Goal: Obtain resource: Download file/media

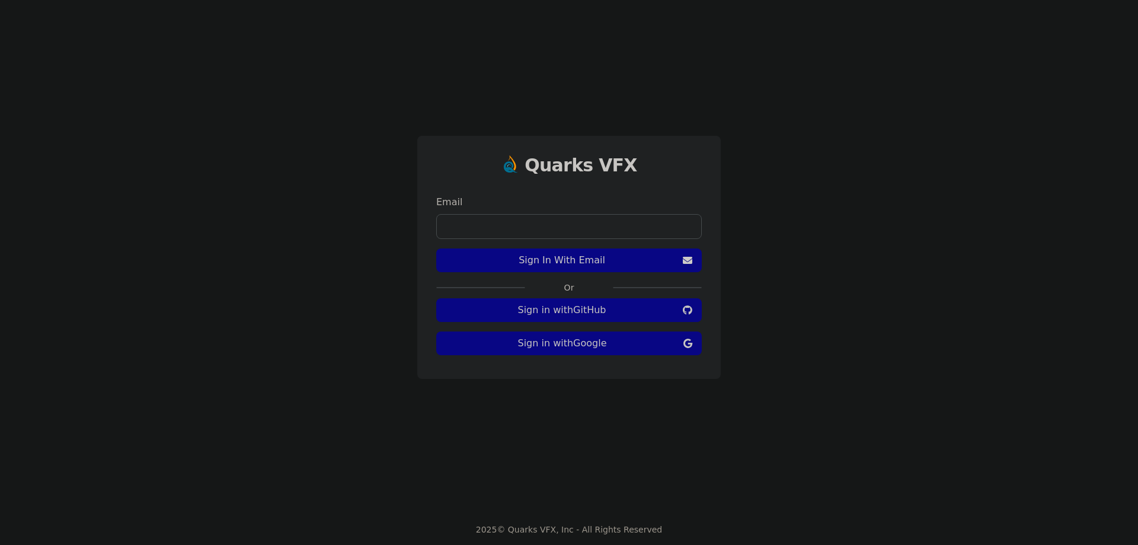
click at [581, 229] on input "email" at bounding box center [568, 226] width 265 height 25
type input "**********"
click at [593, 258] on span "Sign In With Email" at bounding box center [562, 260] width 232 height 14
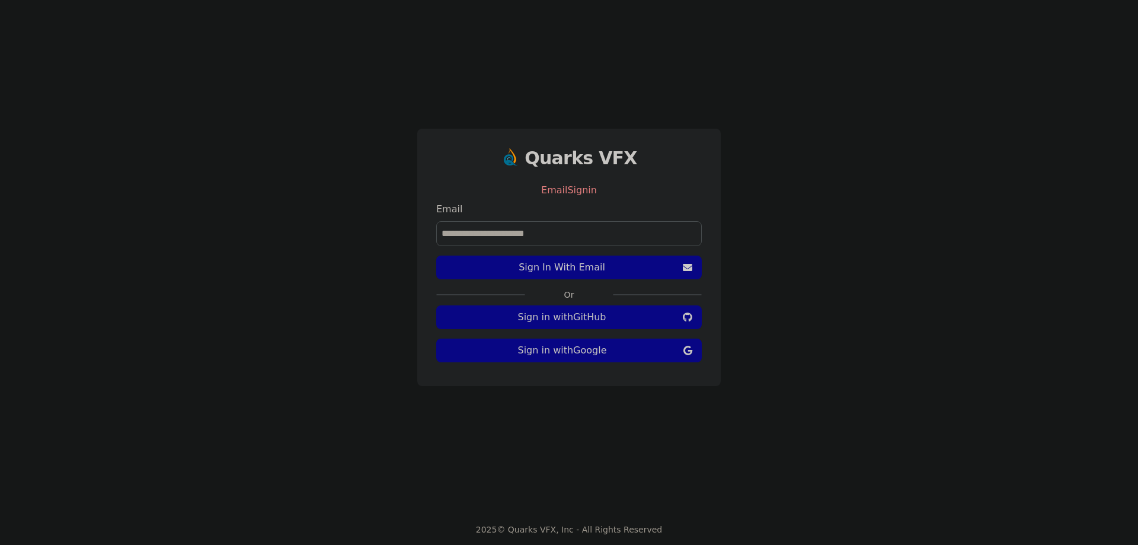
click at [605, 236] on input "**********" at bounding box center [568, 233] width 265 height 25
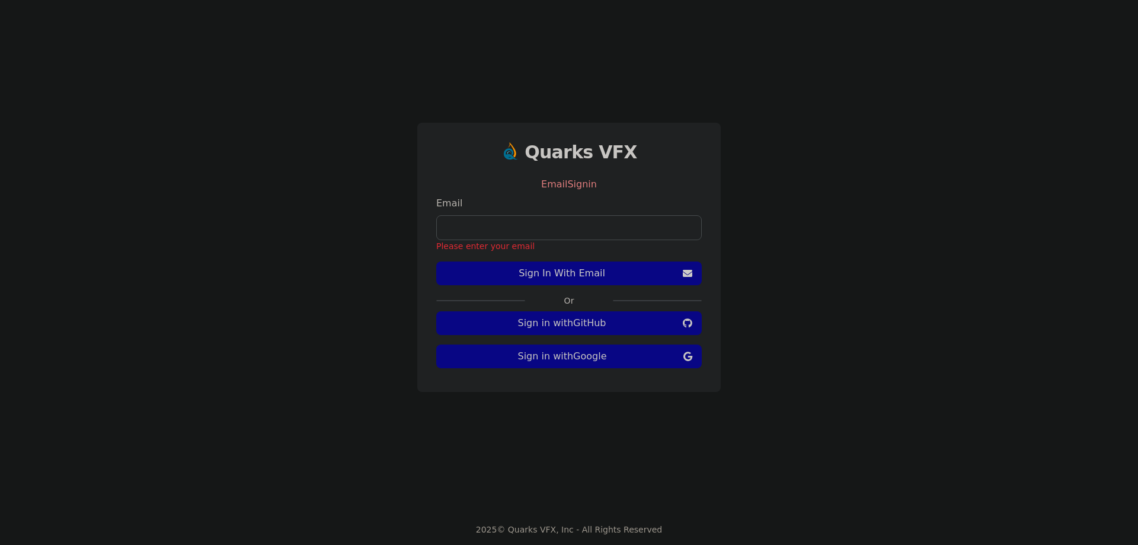
drag, startPoint x: 777, startPoint y: 255, endPoint x: 742, endPoint y: 264, distance: 36.2
click at [778, 255] on div "Quarks VFX EmailSignin Email Please enter your email Sign In With Email Or Sign…" at bounding box center [569, 257] width 1138 height 514
click at [587, 273] on span "Sign In With Email" at bounding box center [562, 273] width 232 height 14
click at [596, 276] on span "Sign In With Email" at bounding box center [562, 273] width 232 height 14
click at [591, 326] on span "Sign in with GitHub" at bounding box center [562, 323] width 232 height 14
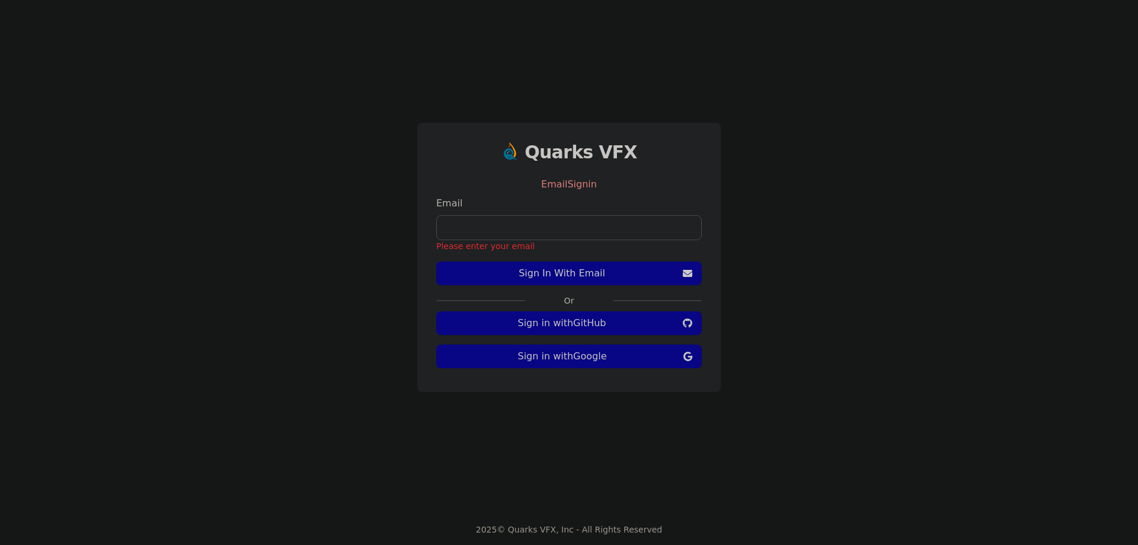
click at [771, 115] on div "Quarks VFX EmailSignin Email Please enter your email Sign In With Email Or Sign…" at bounding box center [569, 257] width 1138 height 514
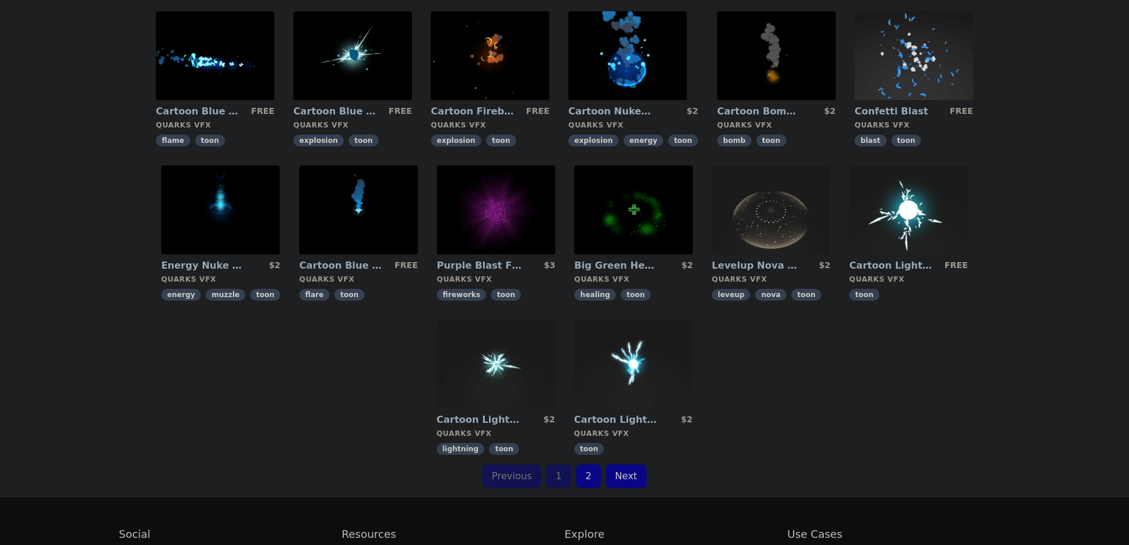
scroll to position [296, 0]
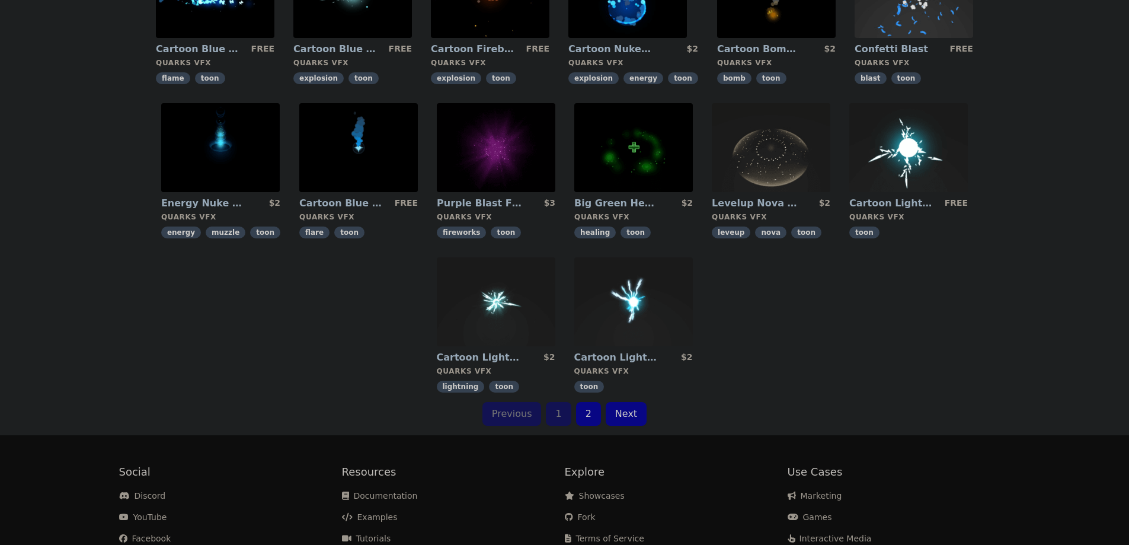
click at [581, 409] on link "2" at bounding box center [588, 414] width 25 height 24
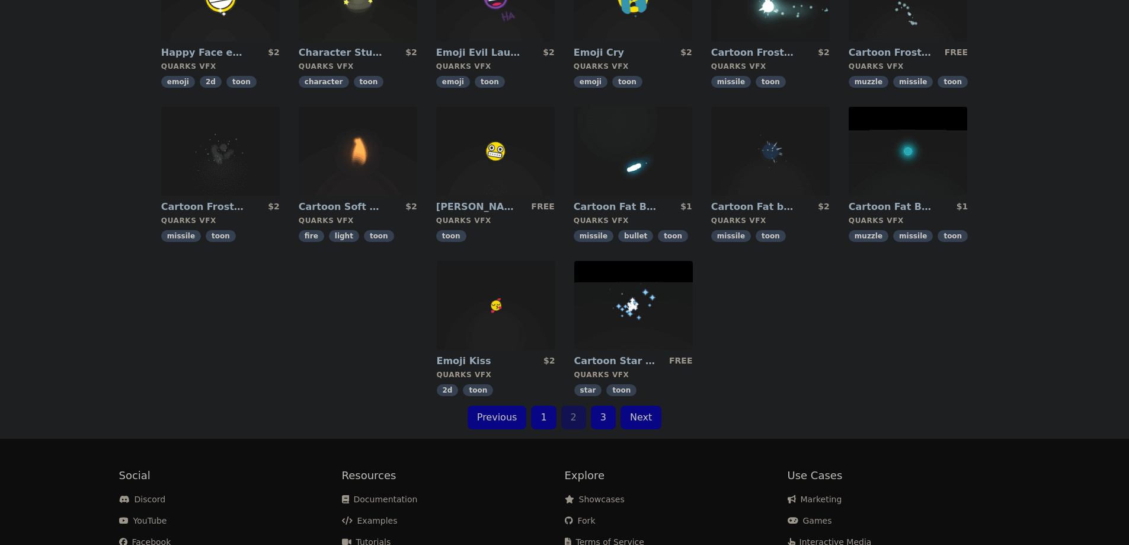
scroll to position [59, 0]
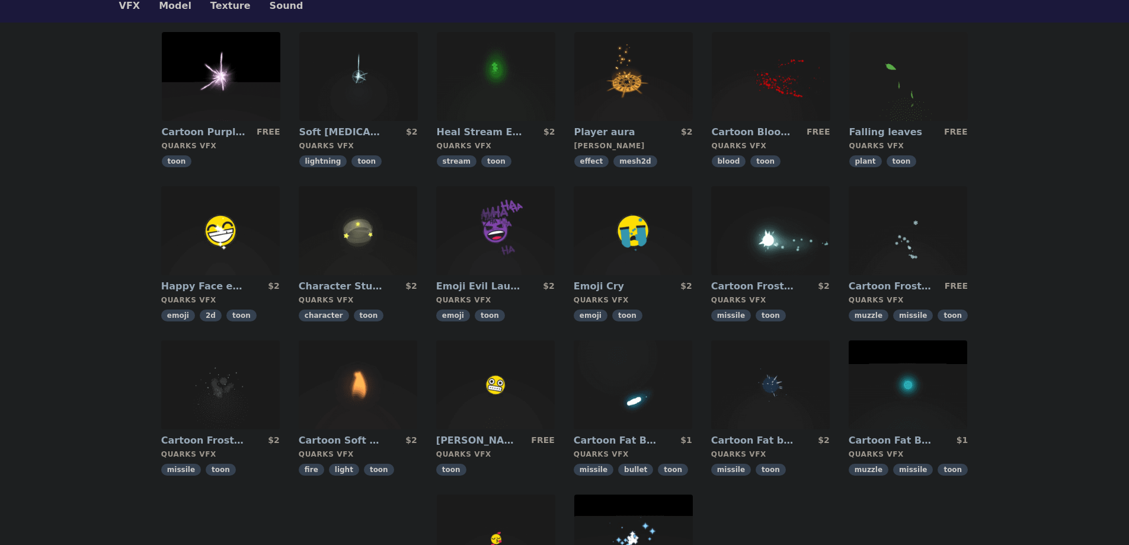
click at [661, 101] on img at bounding box center [633, 76] width 119 height 89
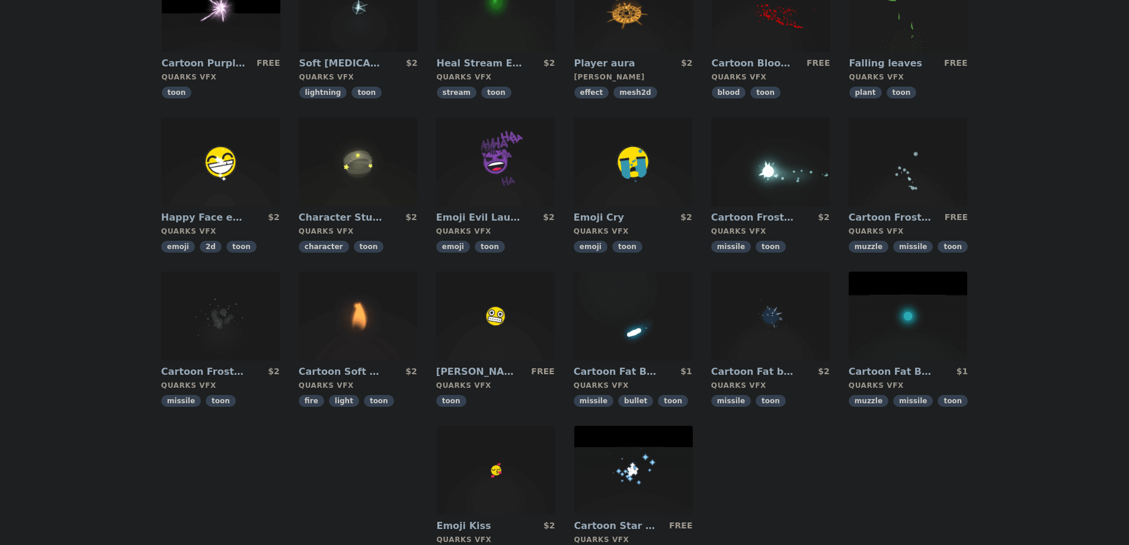
scroll to position [237, 0]
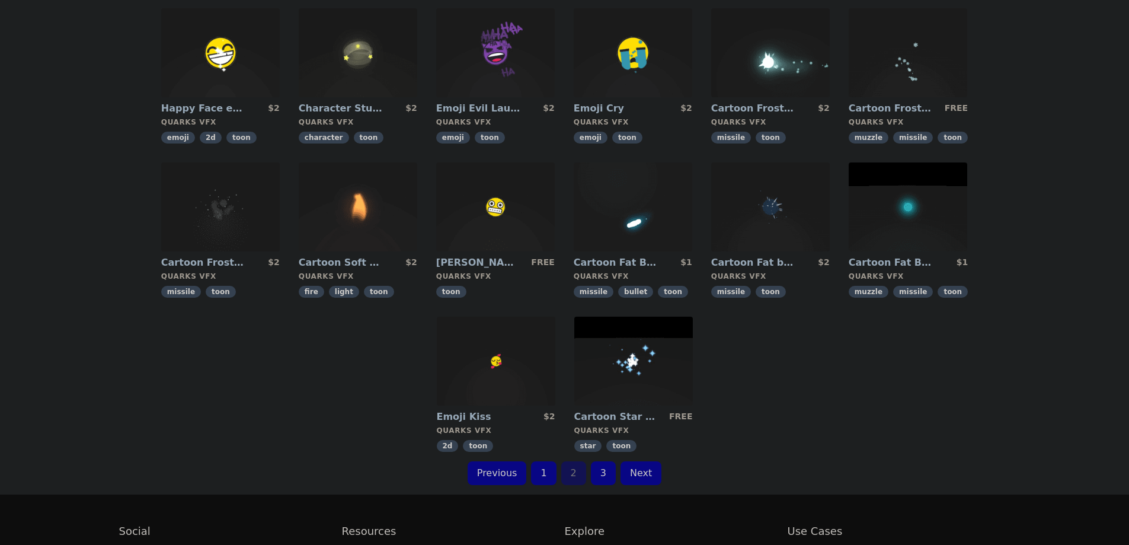
click at [553, 475] on link "1" at bounding box center [543, 473] width 25 height 24
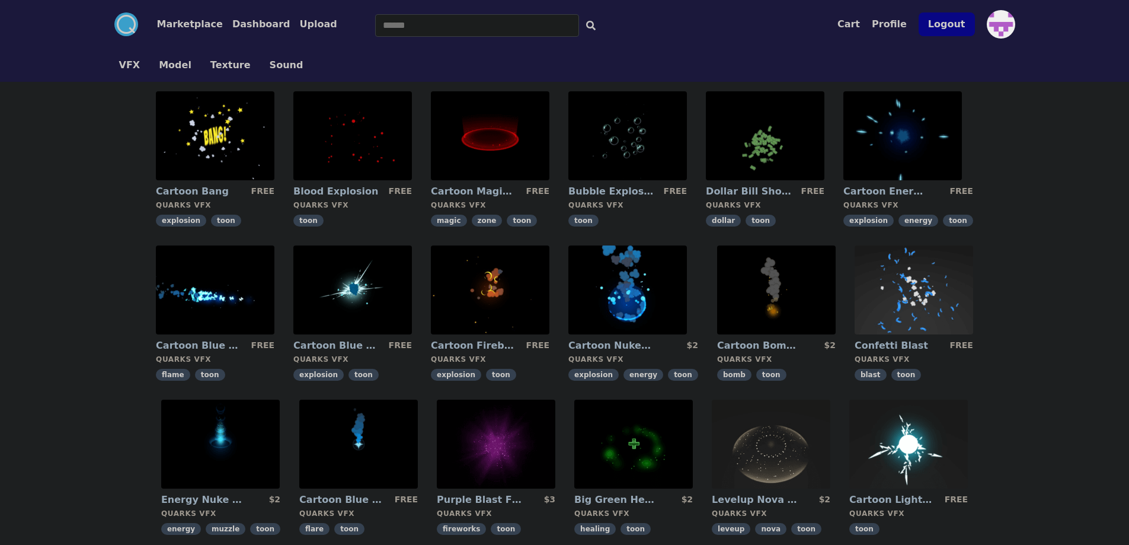
click at [497, 135] on img at bounding box center [490, 135] width 119 height 89
click at [241, 28] on button "Dashboard" at bounding box center [261, 24] width 58 height 14
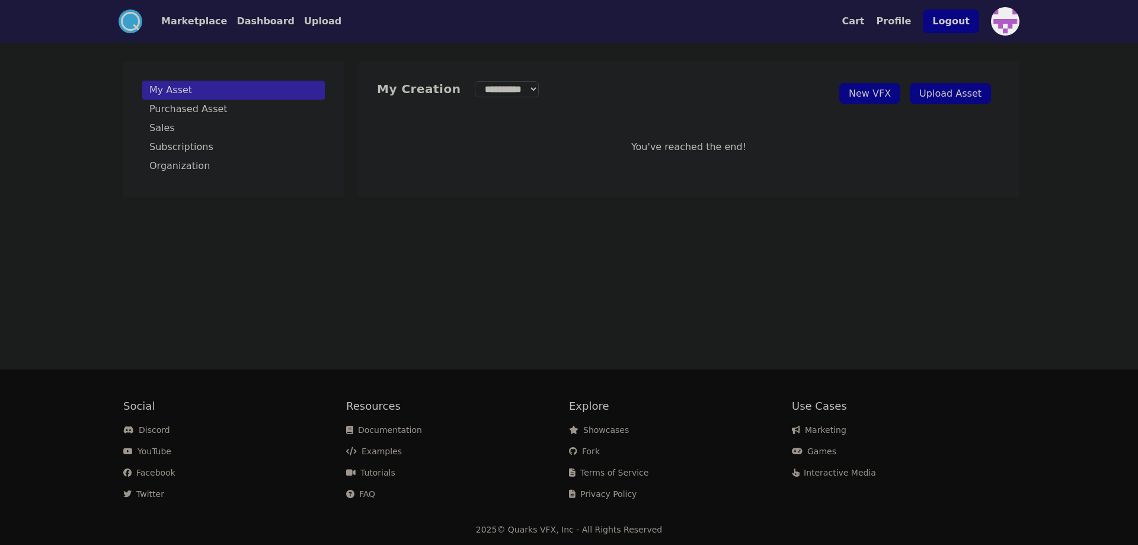
click at [872, 97] on link "New VFX" at bounding box center [869, 93] width 61 height 21
drag, startPoint x: 508, startPoint y: 92, endPoint x: 521, endPoint y: 97, distance: 13.7
click at [508, 92] on select "**********" at bounding box center [507, 89] width 64 height 16
click at [475, 81] on select "**********" at bounding box center [507, 89] width 64 height 16
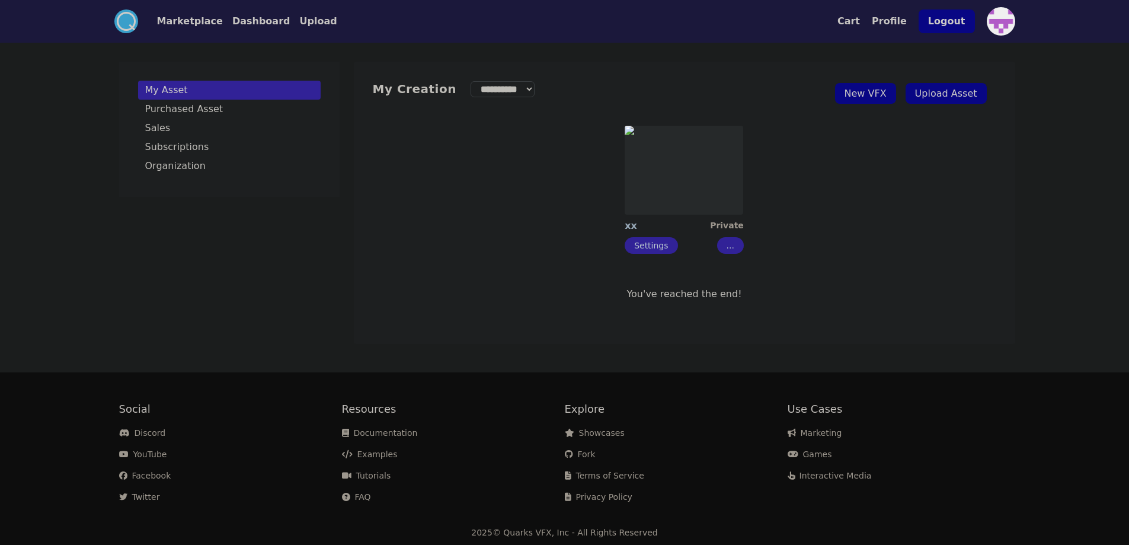
click at [529, 92] on select "**********" at bounding box center [502, 89] width 64 height 16
select select "******"
click at [470, 81] on select "**********" at bounding box center [502, 89] width 64 height 16
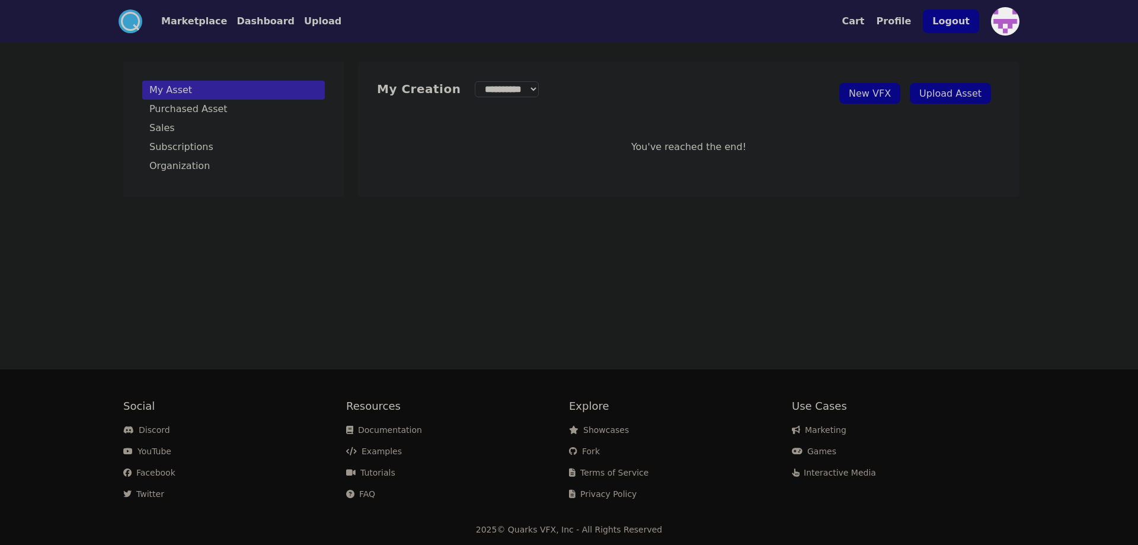
click at [200, 21] on button "Marketplace" at bounding box center [194, 21] width 66 height 14
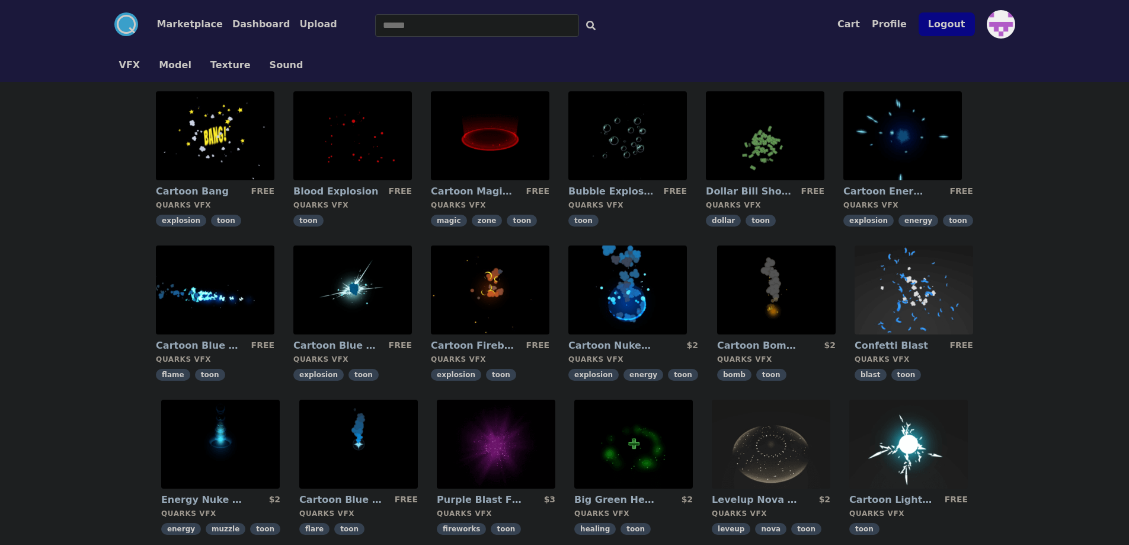
click at [351, 157] on img at bounding box center [352, 135] width 119 height 89
click at [351, 190] on link "Blood Explosion" at bounding box center [335, 191] width 85 height 13
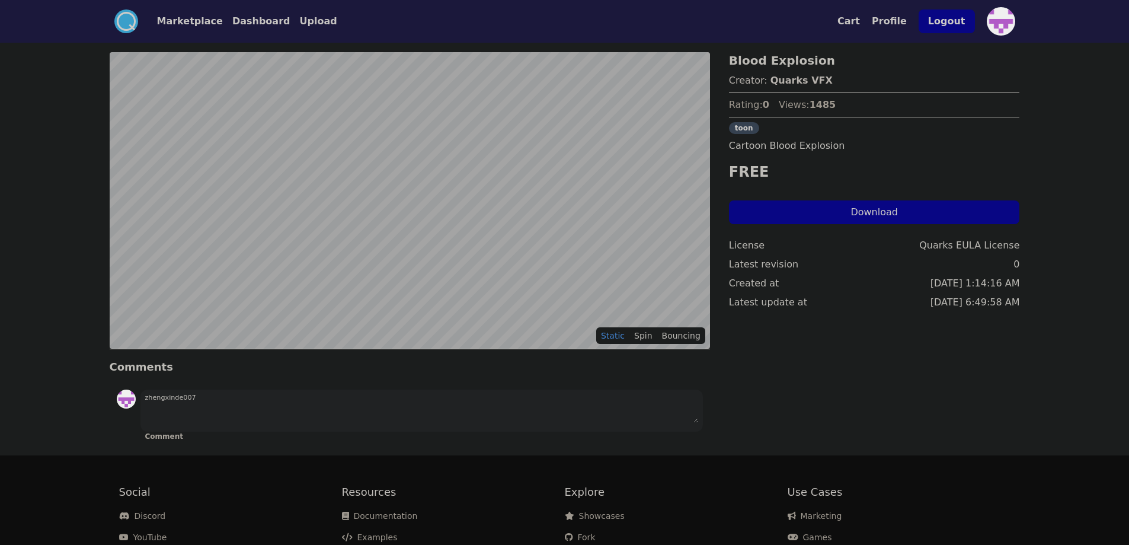
click at [821, 212] on button "Download" at bounding box center [874, 212] width 291 height 24
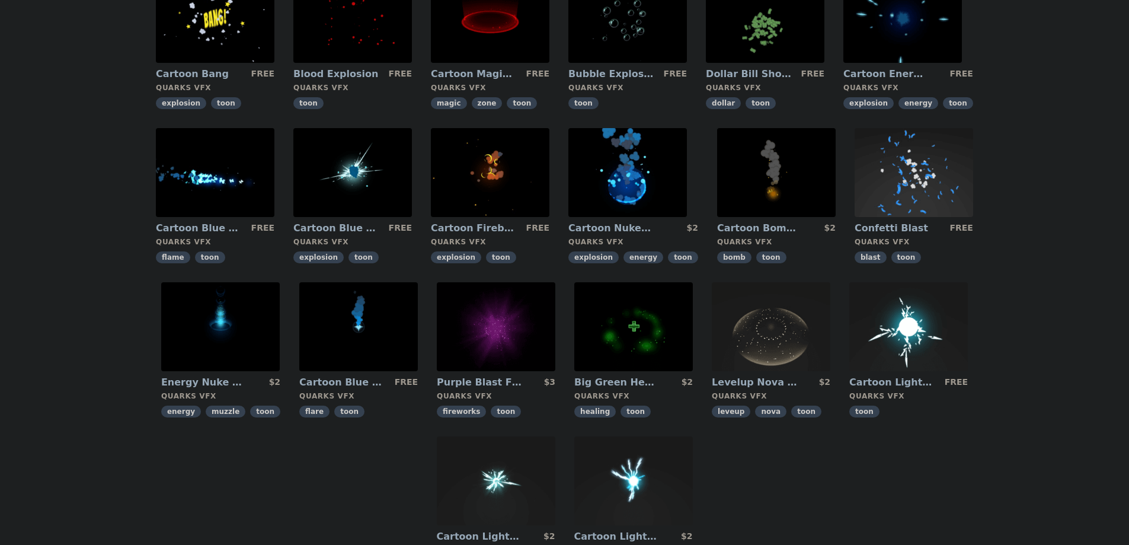
scroll to position [119, 0]
click at [490, 318] on img at bounding box center [496, 325] width 119 height 89
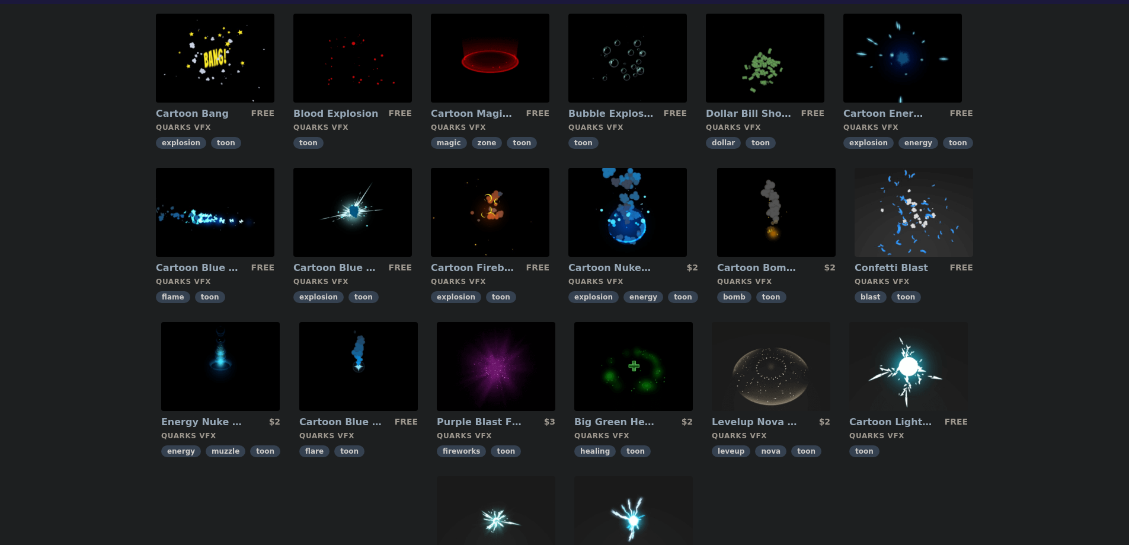
scroll to position [59, 0]
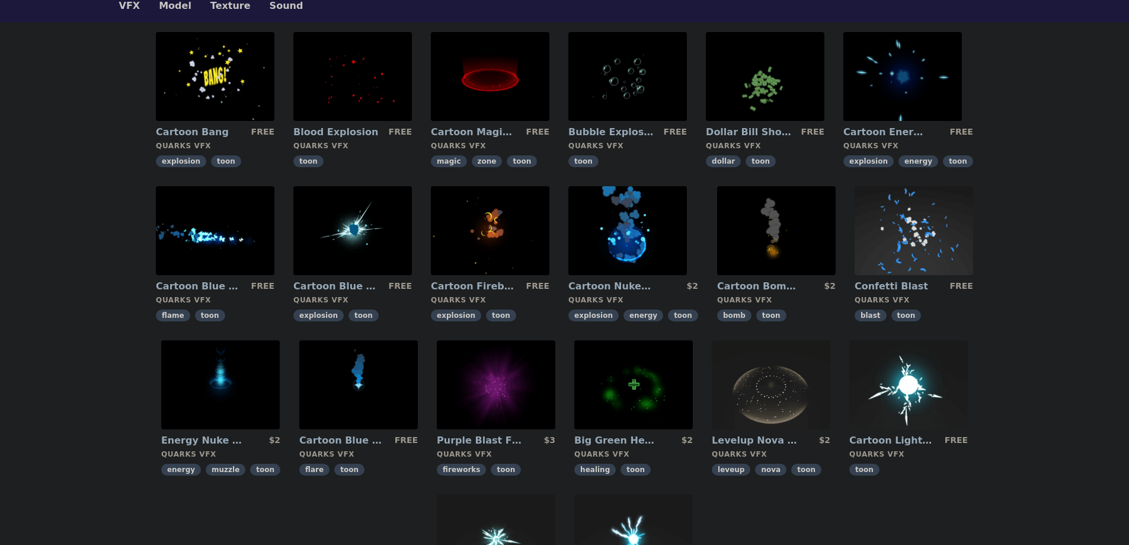
click at [380, 406] on img at bounding box center [358, 384] width 119 height 89
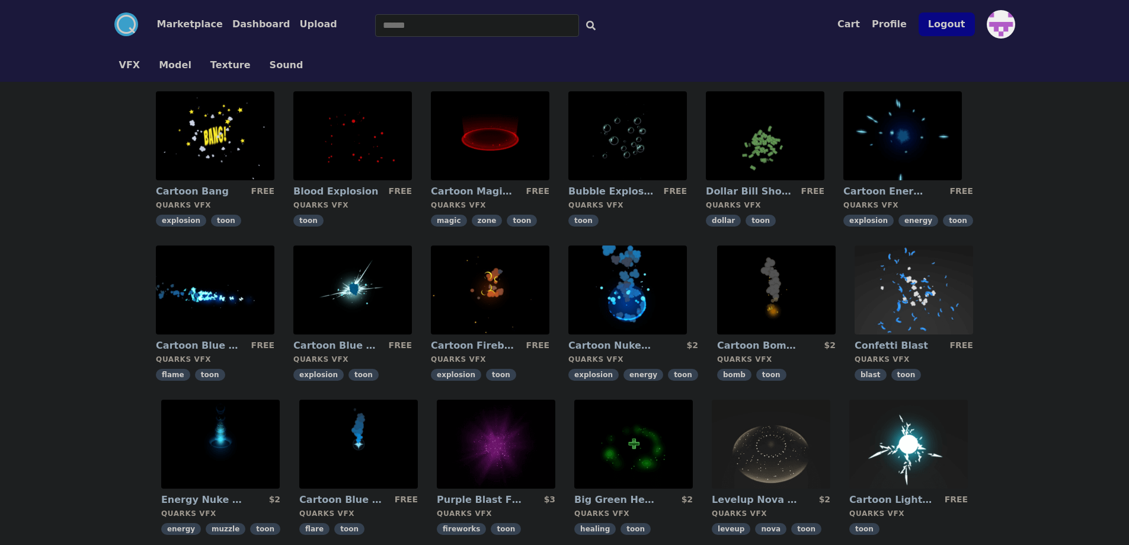
click at [518, 159] on img at bounding box center [490, 135] width 119 height 89
click at [889, 154] on img at bounding box center [902, 135] width 119 height 89
click at [855, 29] on button "Cart" at bounding box center [848, 24] width 23 height 14
click at [879, 27] on button "Profile" at bounding box center [889, 24] width 35 height 14
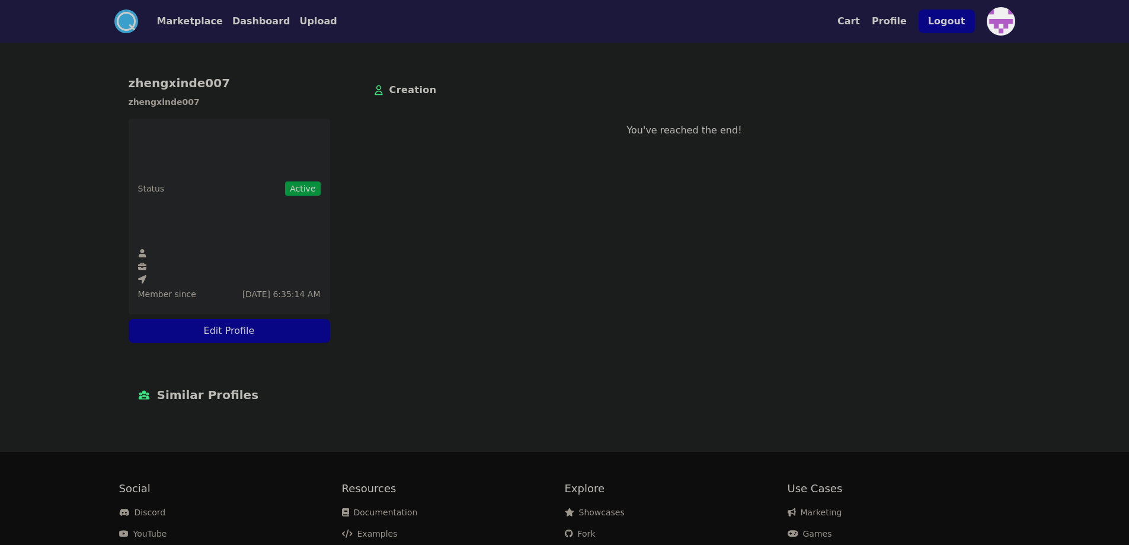
click at [249, 333] on button "Edit Profile" at bounding box center [229, 331] width 201 height 24
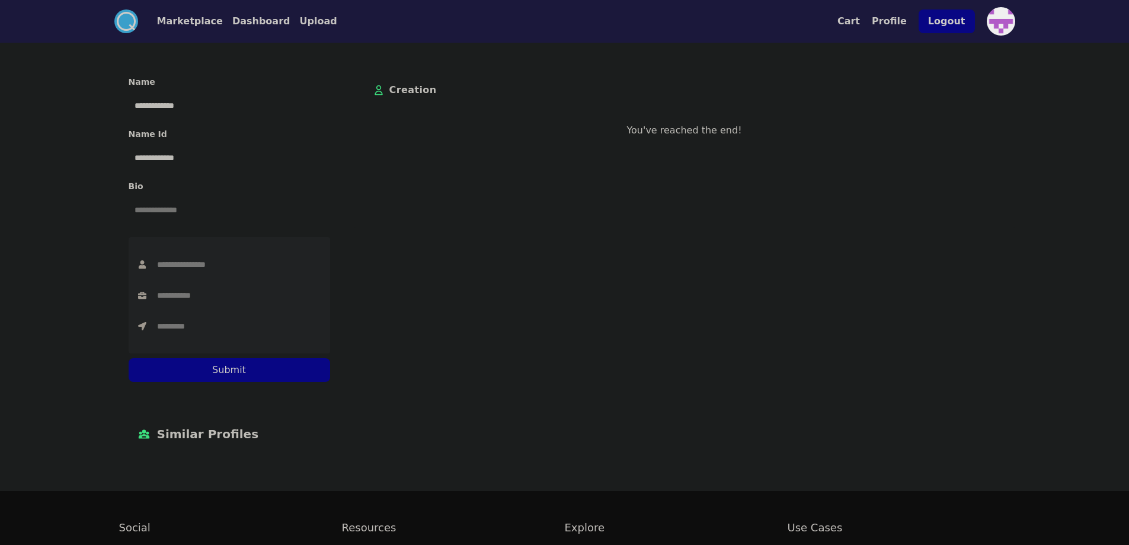
click at [262, 24] on button "Dashboard" at bounding box center [261, 21] width 58 height 14
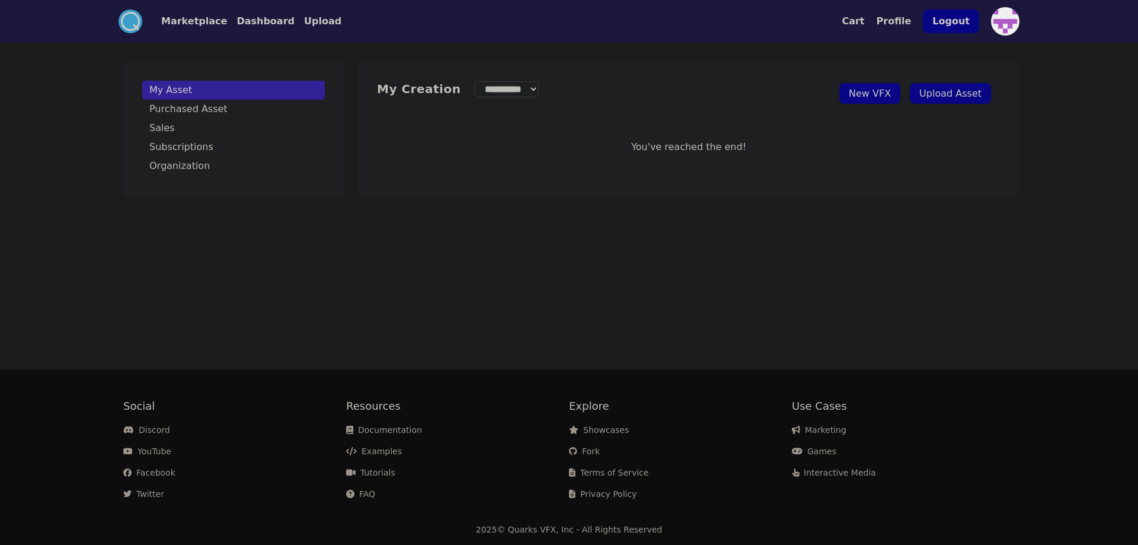
click at [211, 17] on button "Marketplace" at bounding box center [194, 21] width 66 height 14
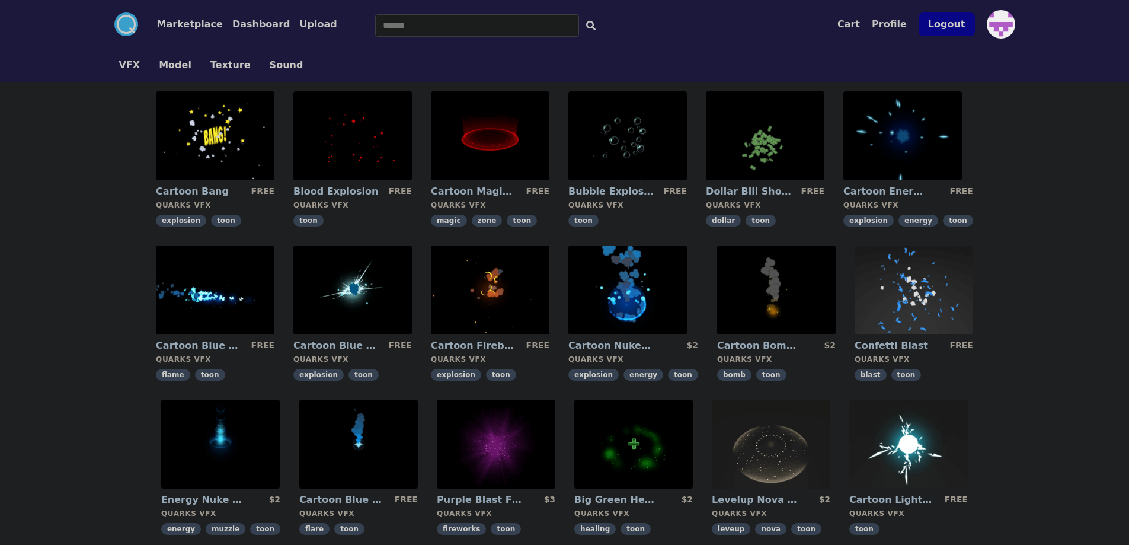
click at [229, 72] on button "Texture" at bounding box center [230, 65] width 40 height 14
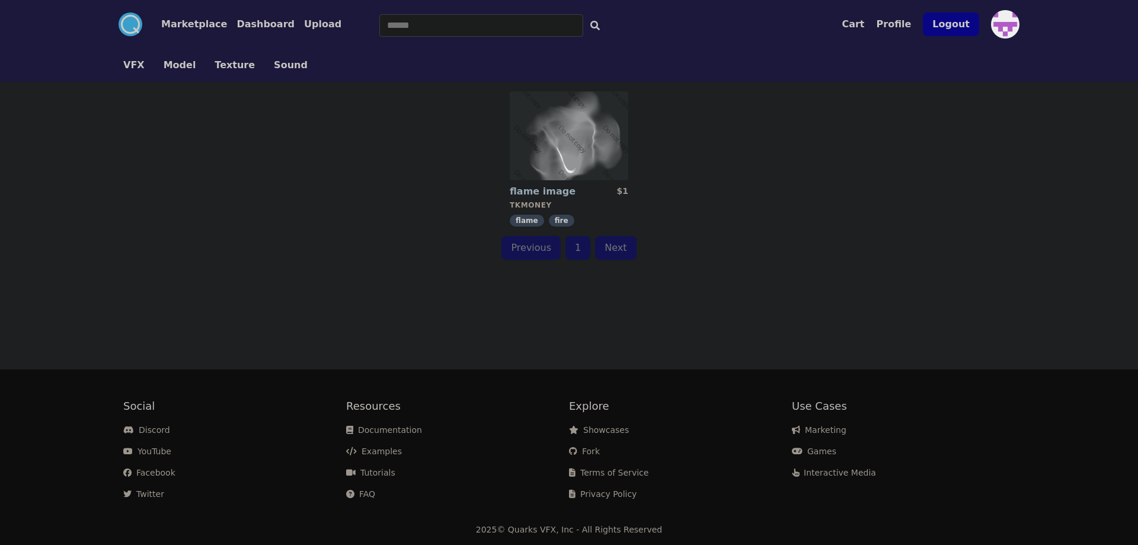
click at [582, 154] on img at bounding box center [569, 135] width 119 height 89
click at [287, 65] on button "Sound" at bounding box center [291, 65] width 34 height 14
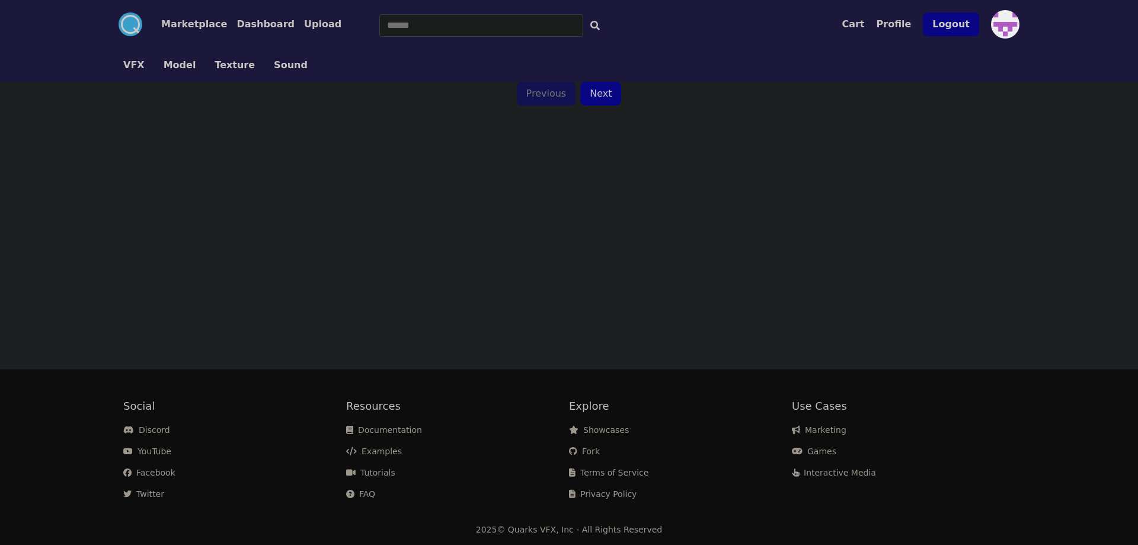
click at [181, 67] on button "Model" at bounding box center [180, 65] width 33 height 14
click at [172, 66] on button "Model" at bounding box center [180, 65] width 33 height 14
click at [159, 70] on link "Model" at bounding box center [180, 65] width 52 height 14
click at [164, 69] on button "Model" at bounding box center [180, 65] width 33 height 14
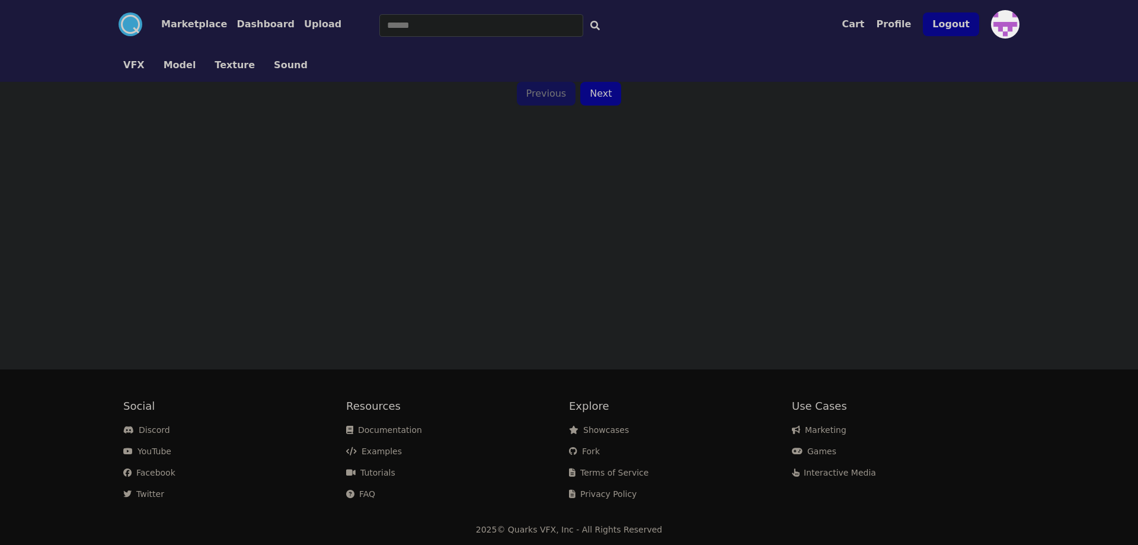
click at [173, 63] on button "Model" at bounding box center [180, 65] width 33 height 14
click at [172, 69] on button "Model" at bounding box center [180, 65] width 33 height 14
click at [133, 68] on button "VFX" at bounding box center [133, 65] width 21 height 14
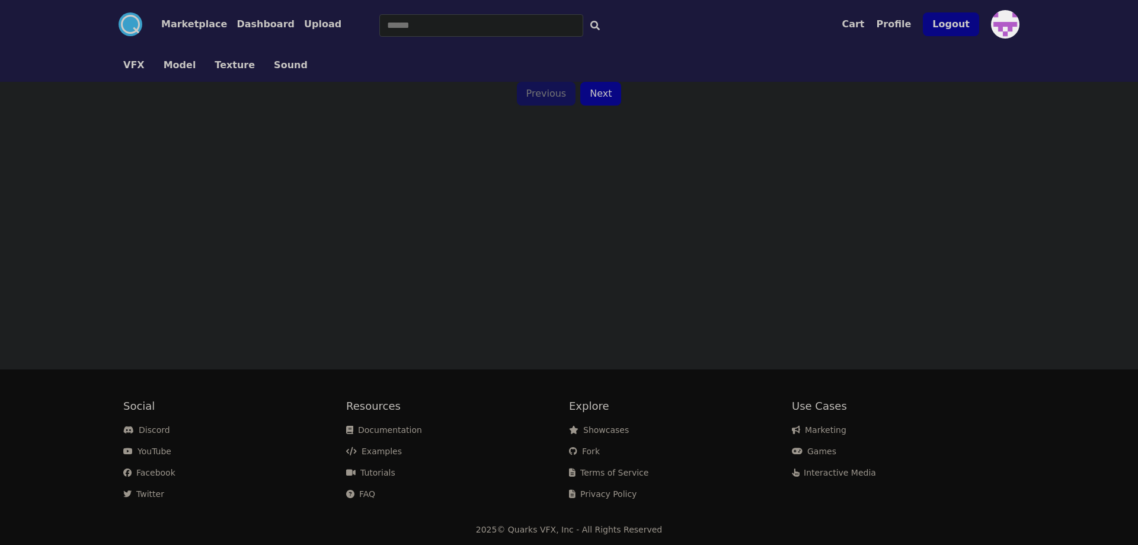
click at [133, 65] on button "VFX" at bounding box center [133, 65] width 21 height 14
